Goal: Information Seeking & Learning: Learn about a topic

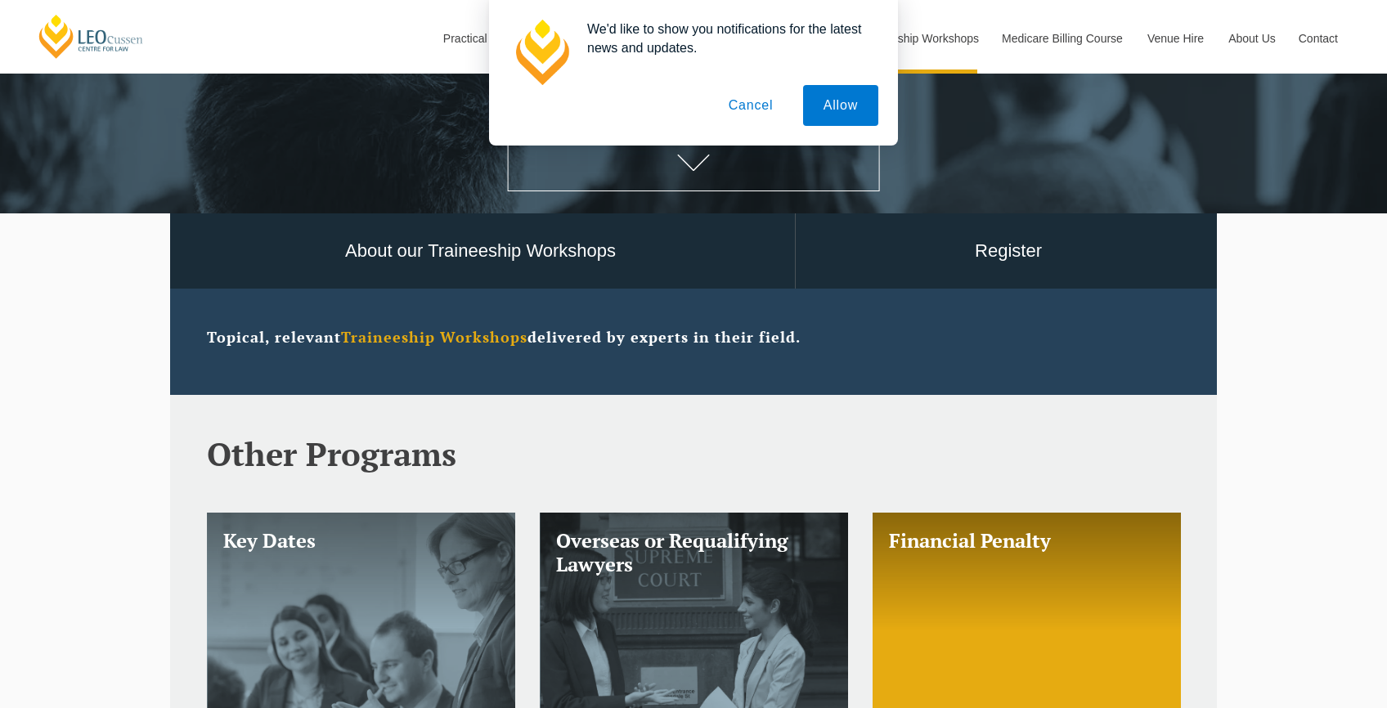
click at [739, 102] on button "Cancel" at bounding box center [751, 105] width 86 height 41
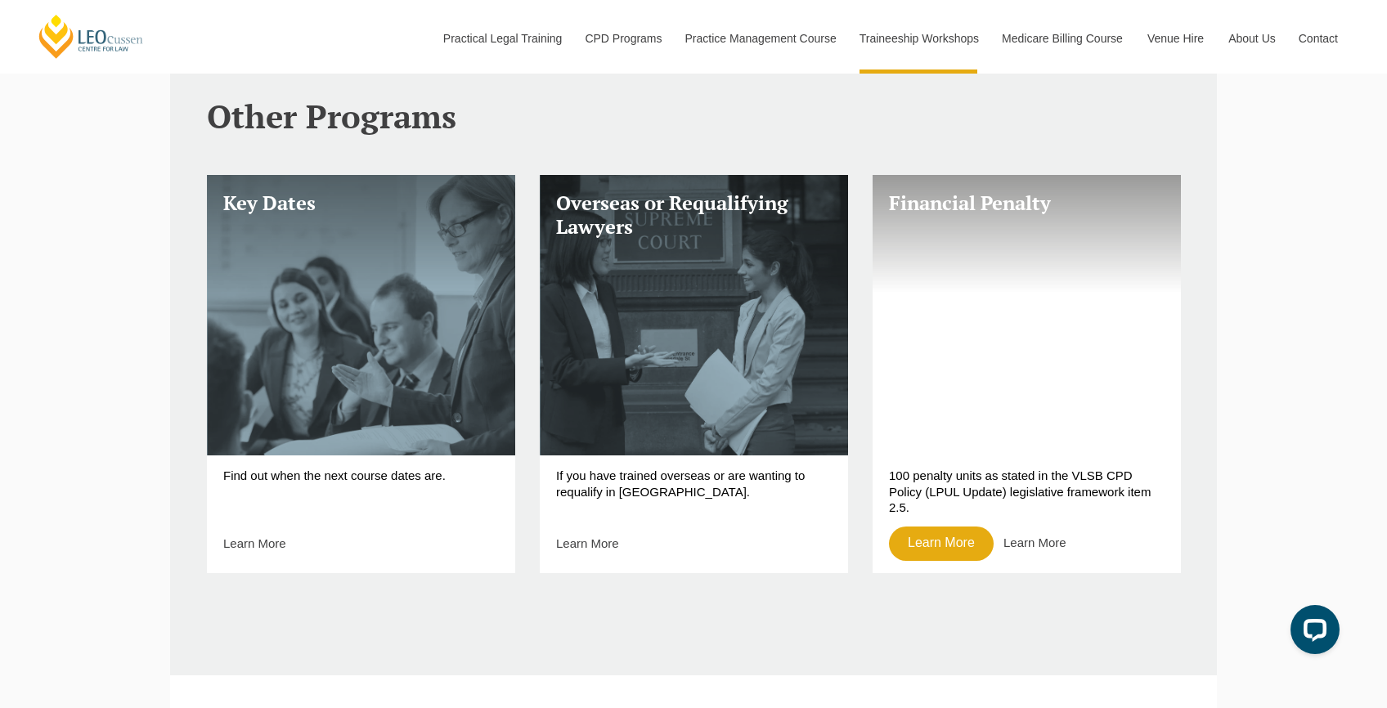
scroll to position [409, 0]
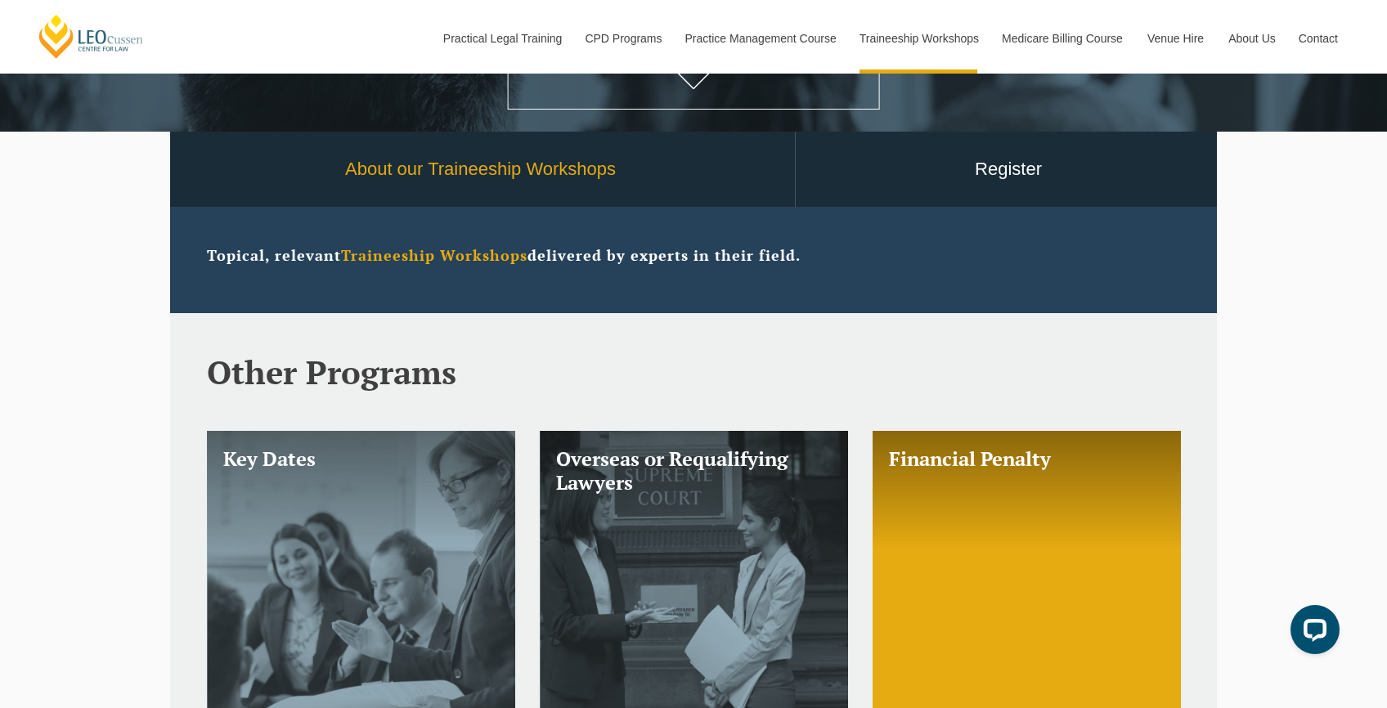
click at [489, 173] on link "About our Traineeship Workshops" at bounding box center [480, 170] width 629 height 76
